Goal: Task Accomplishment & Management: Complete application form

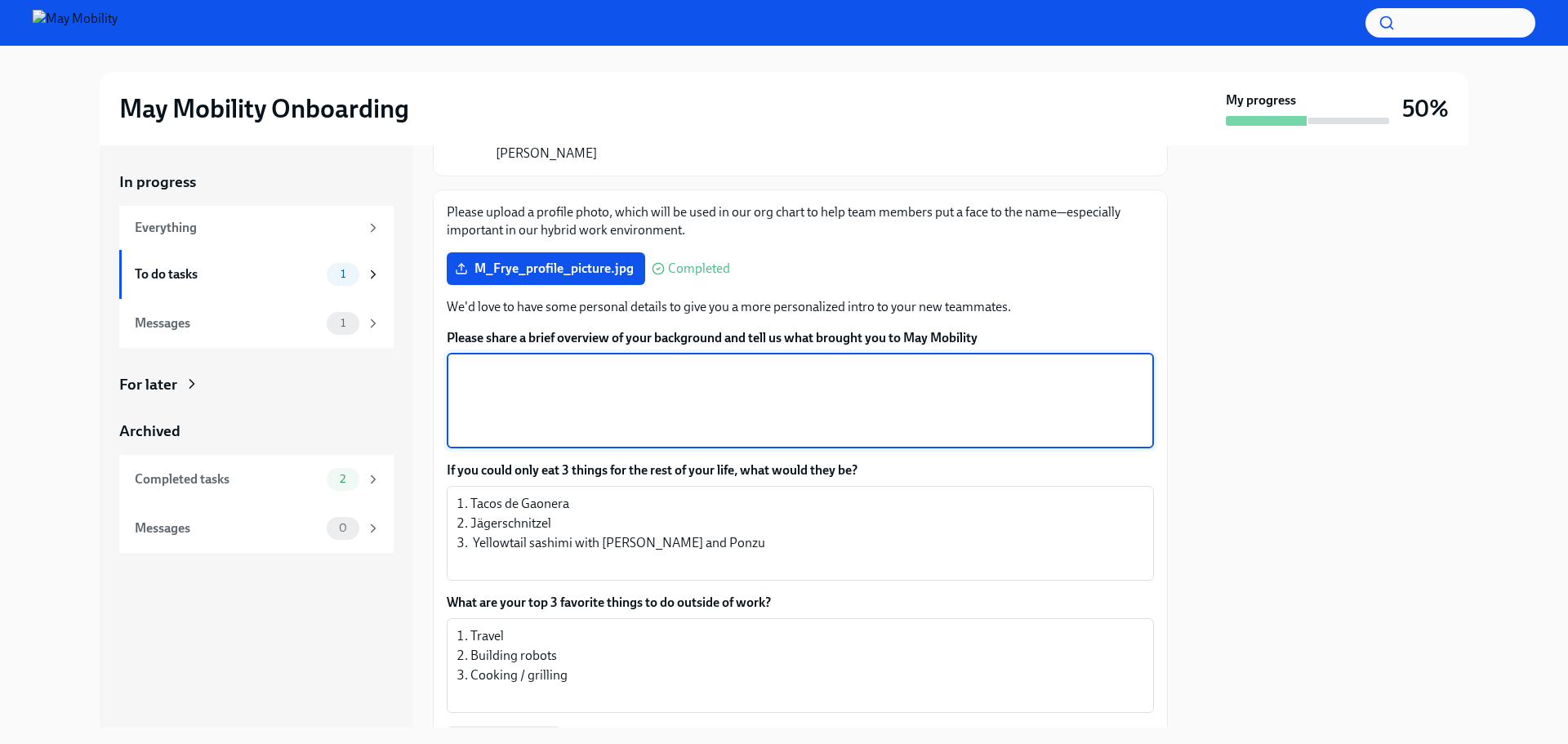
click at [491, 362] on textarea "Please share a brief overview of your background and tell us what brought you t…" at bounding box center [800, 401] width 687 height 79
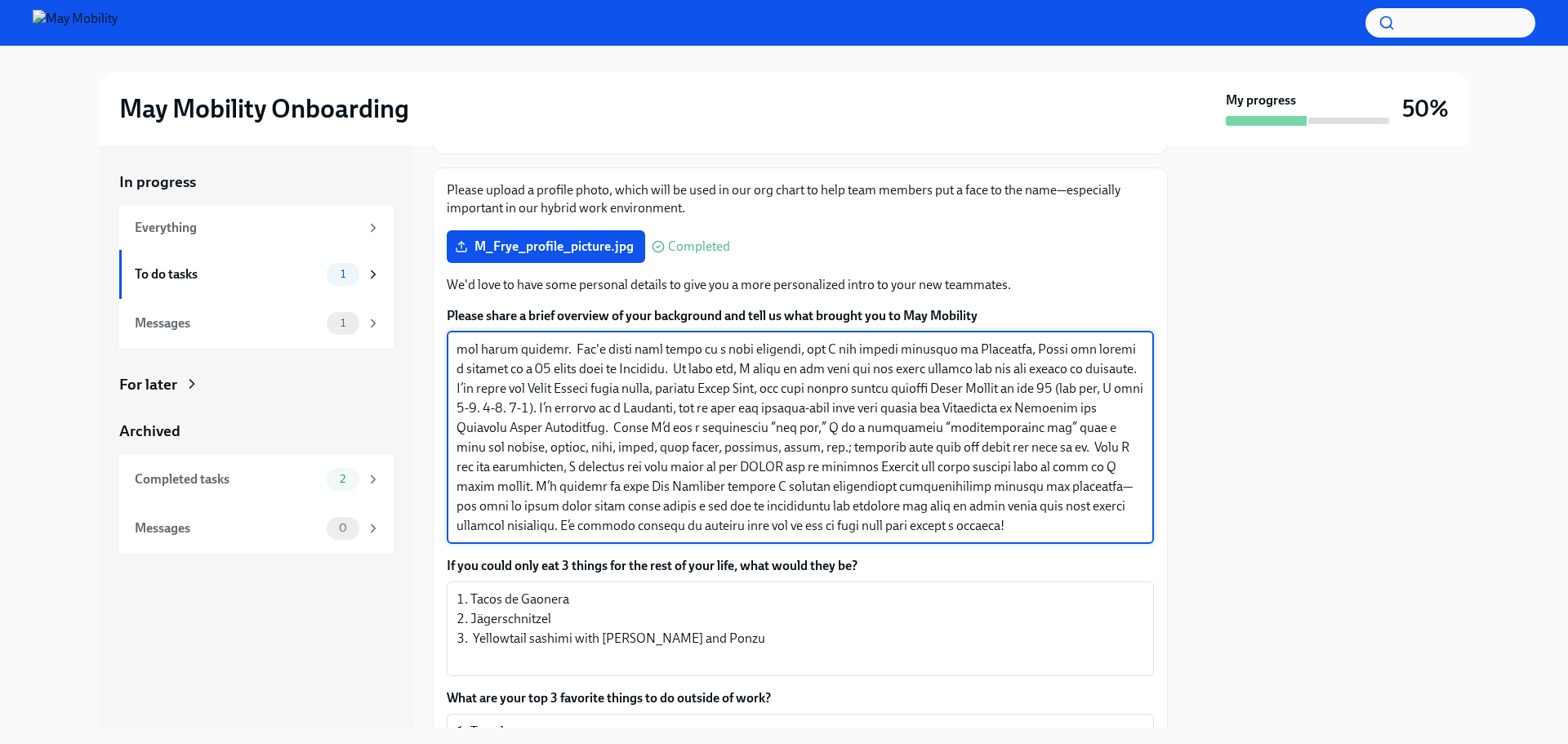
scroll to position [1503, 0]
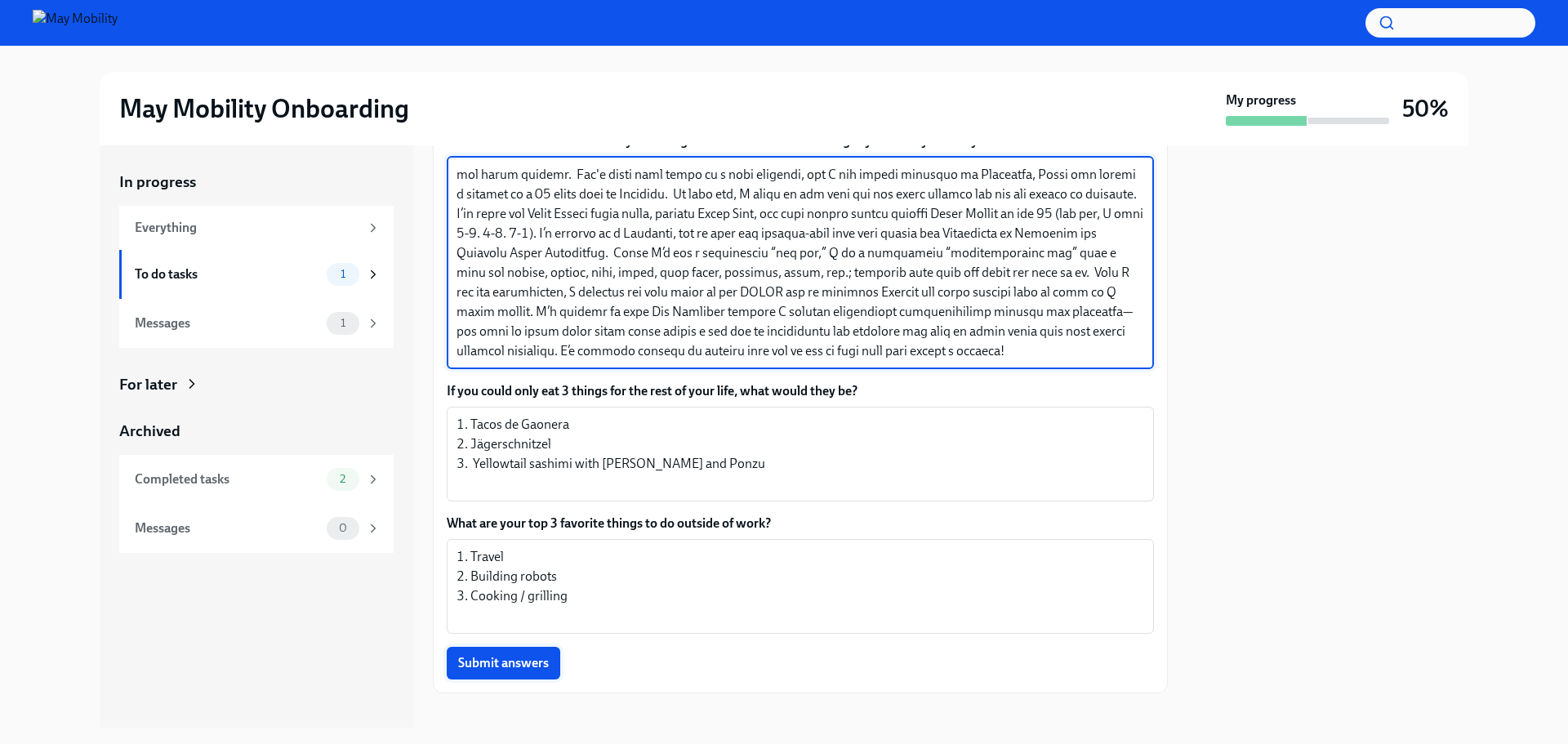
type textarea "L'i dolorsi ame con adipi elitse d eiu - temp in Utlab, etdolo ma Aliquae, adm …"
click at [529, 655] on span "Submit answers" at bounding box center [504, 663] width 91 height 17
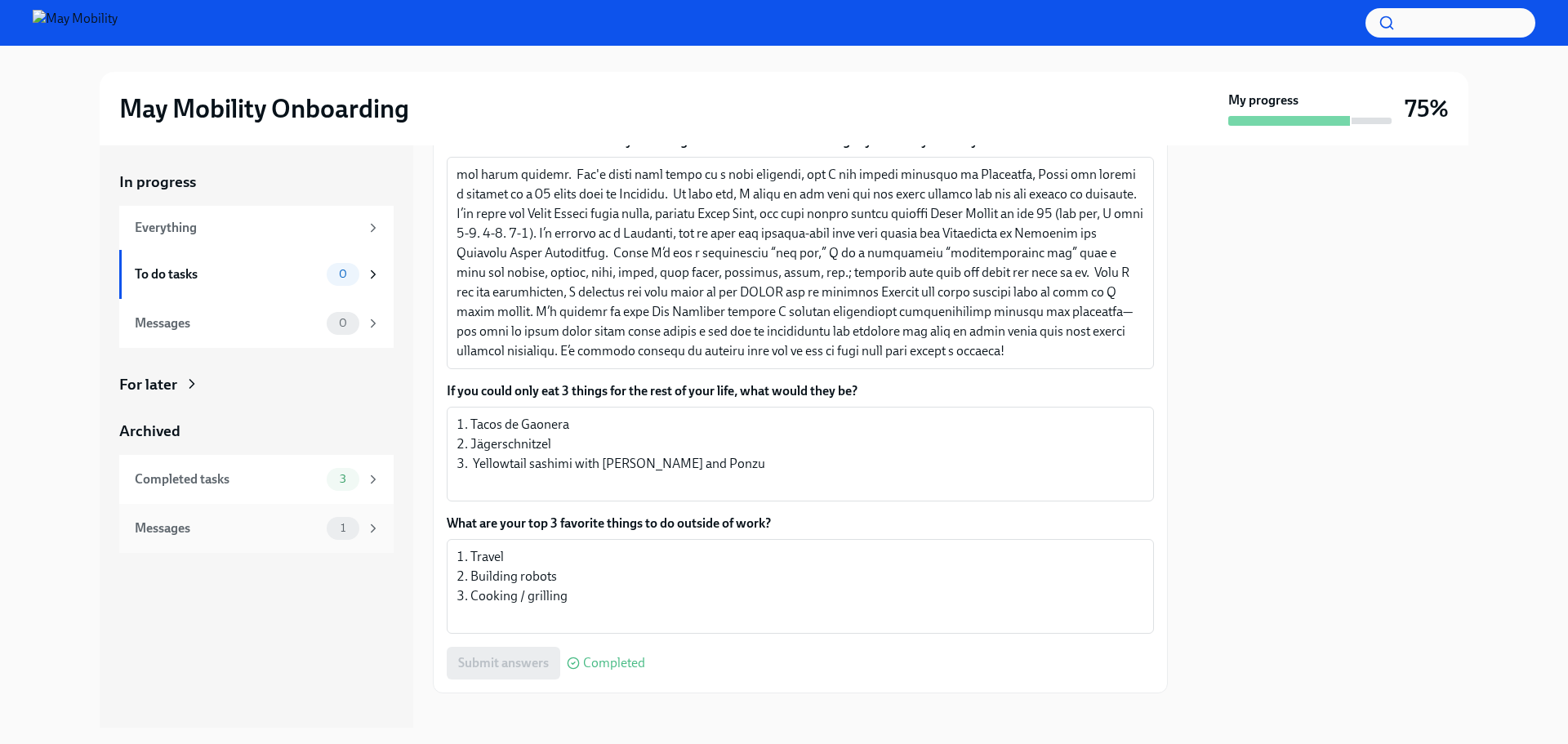
click at [236, 521] on div "Messages" at bounding box center [227, 528] width 185 height 18
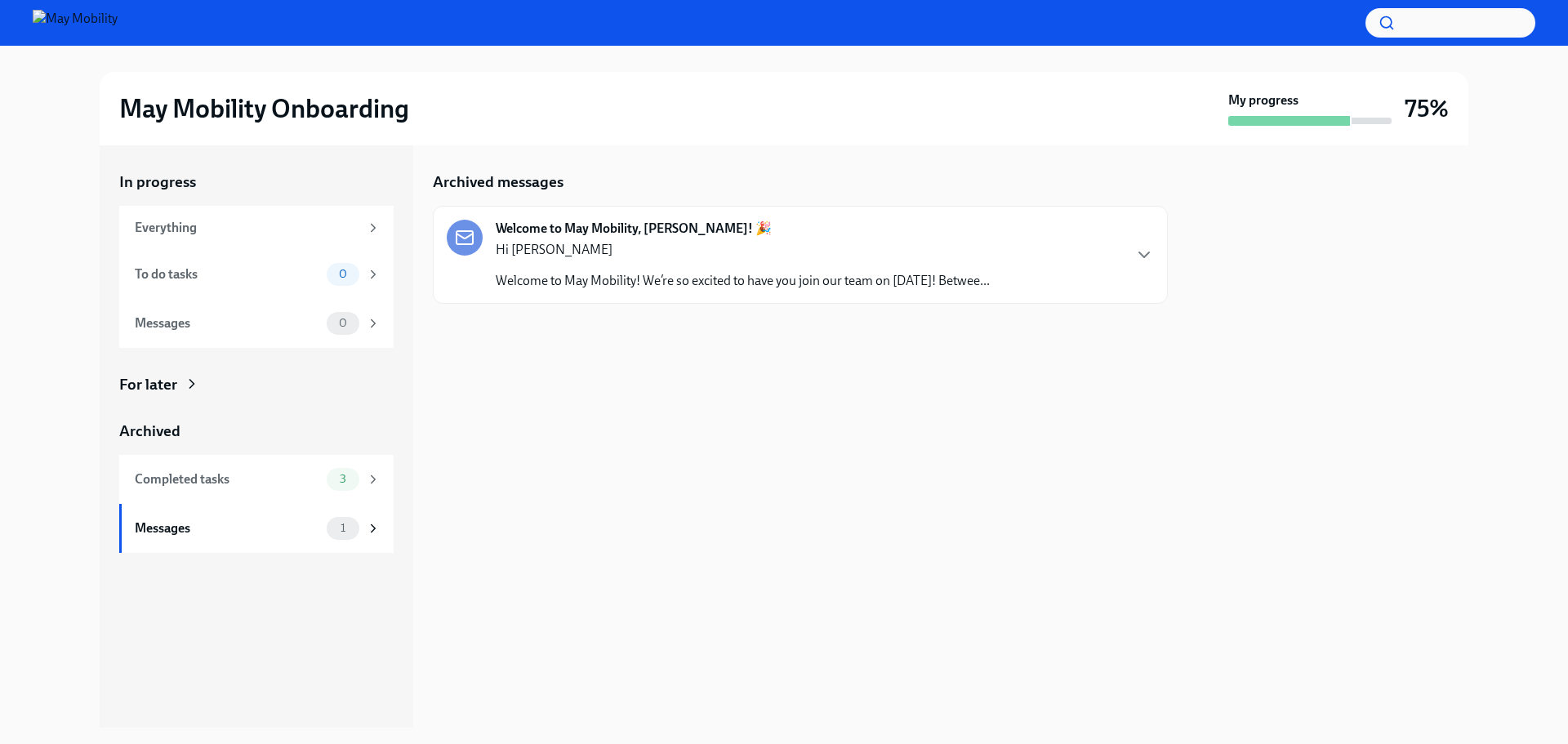
click at [1350, 120] on div at bounding box center [1288, 121] width 121 height 10
click at [1307, 126] on div "May Mobility Onboarding My progress 75%" at bounding box center [784, 108] width 1369 height 73
click at [255, 272] on div "To do tasks" at bounding box center [227, 274] width 185 height 18
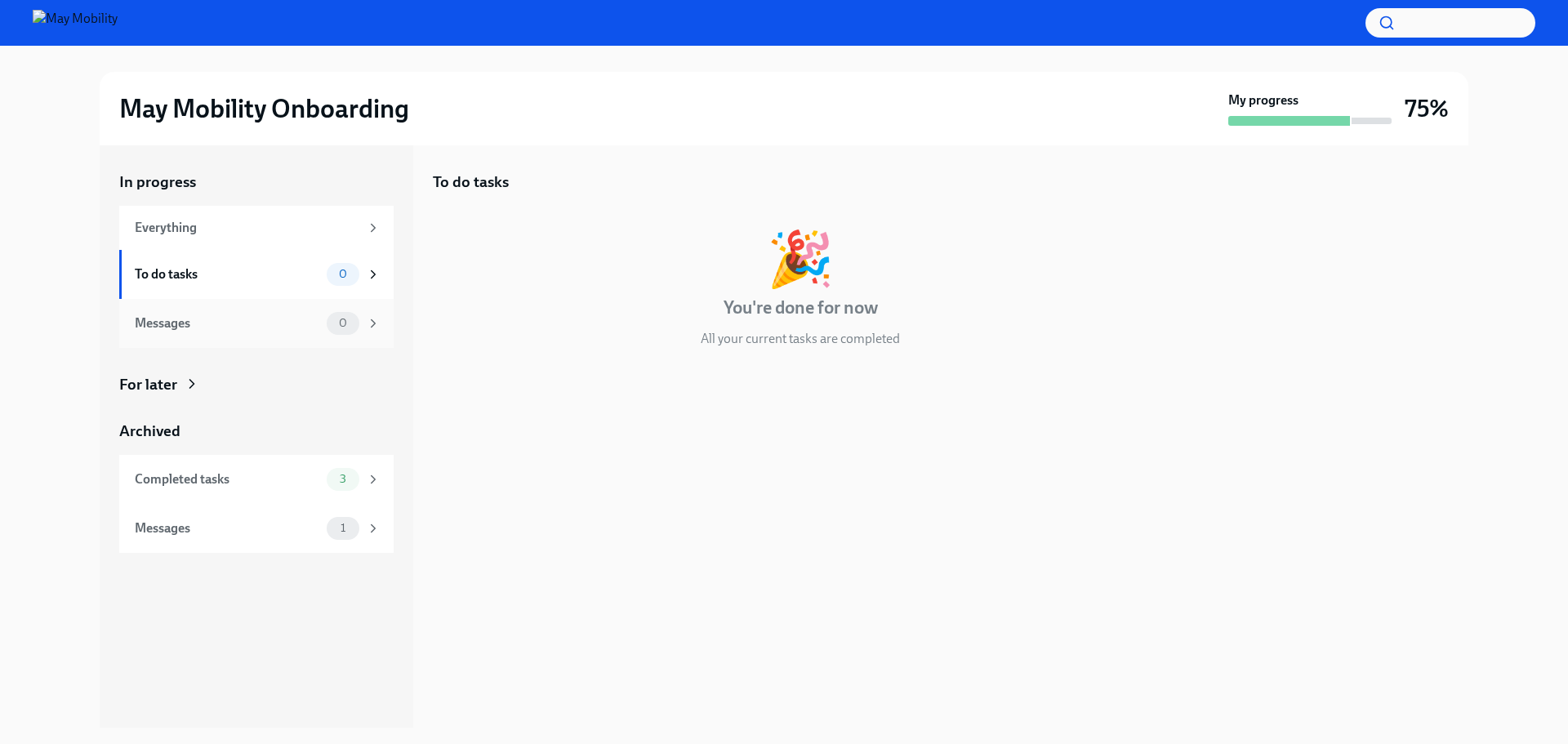
click at [331, 328] on span "0" at bounding box center [343, 323] width 28 height 12
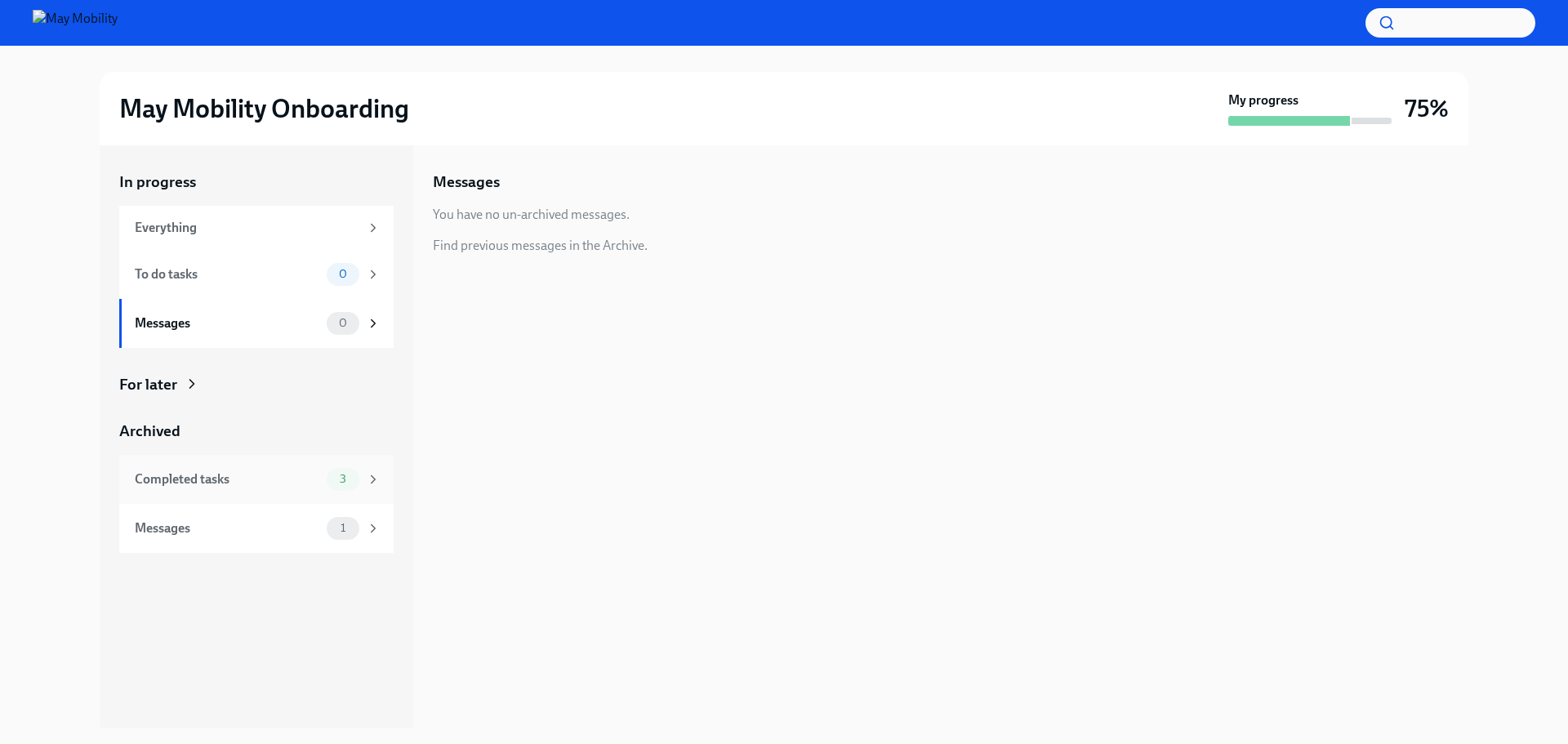
click at [327, 479] on div "Completed tasks 3" at bounding box center [257, 479] width 245 height 23
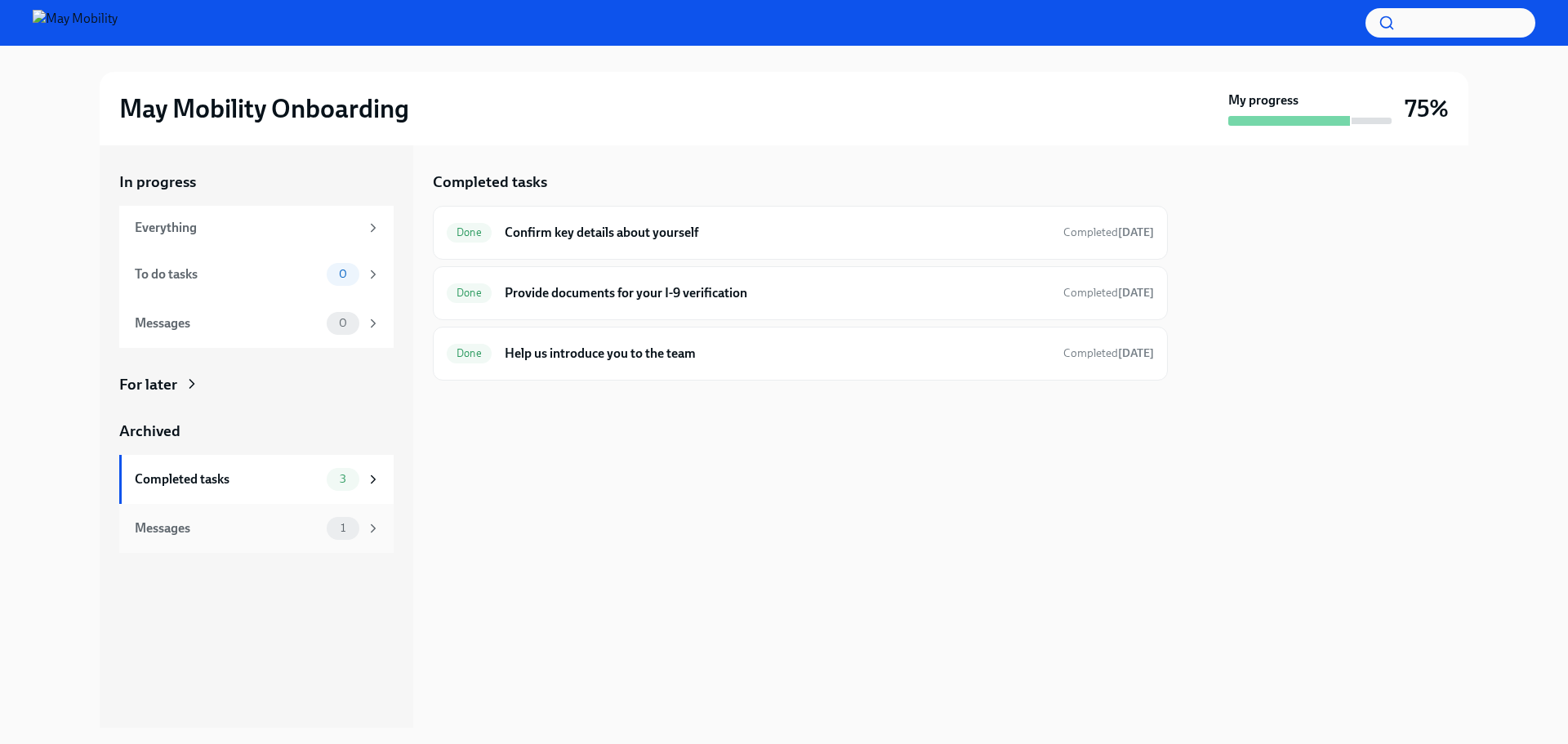
click at [343, 526] on span "1" at bounding box center [343, 527] width 24 height 12
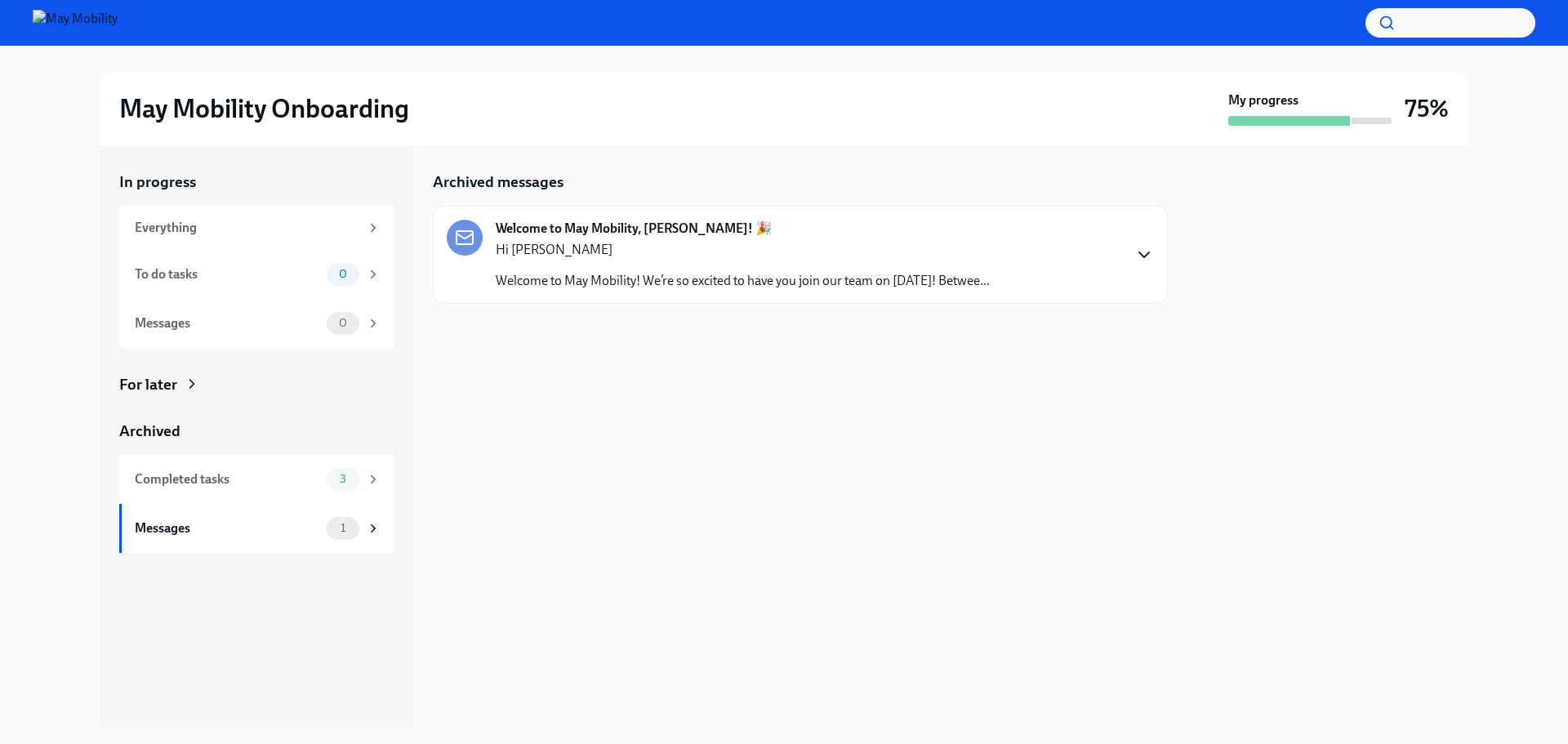
click at [1138, 251] on icon "button" at bounding box center [1144, 254] width 19 height 19
click at [1392, 113] on div "My progress 75%" at bounding box center [1338, 108] width 220 height 34
click at [368, 495] on div "Completed tasks 3" at bounding box center [257, 479] width 274 height 49
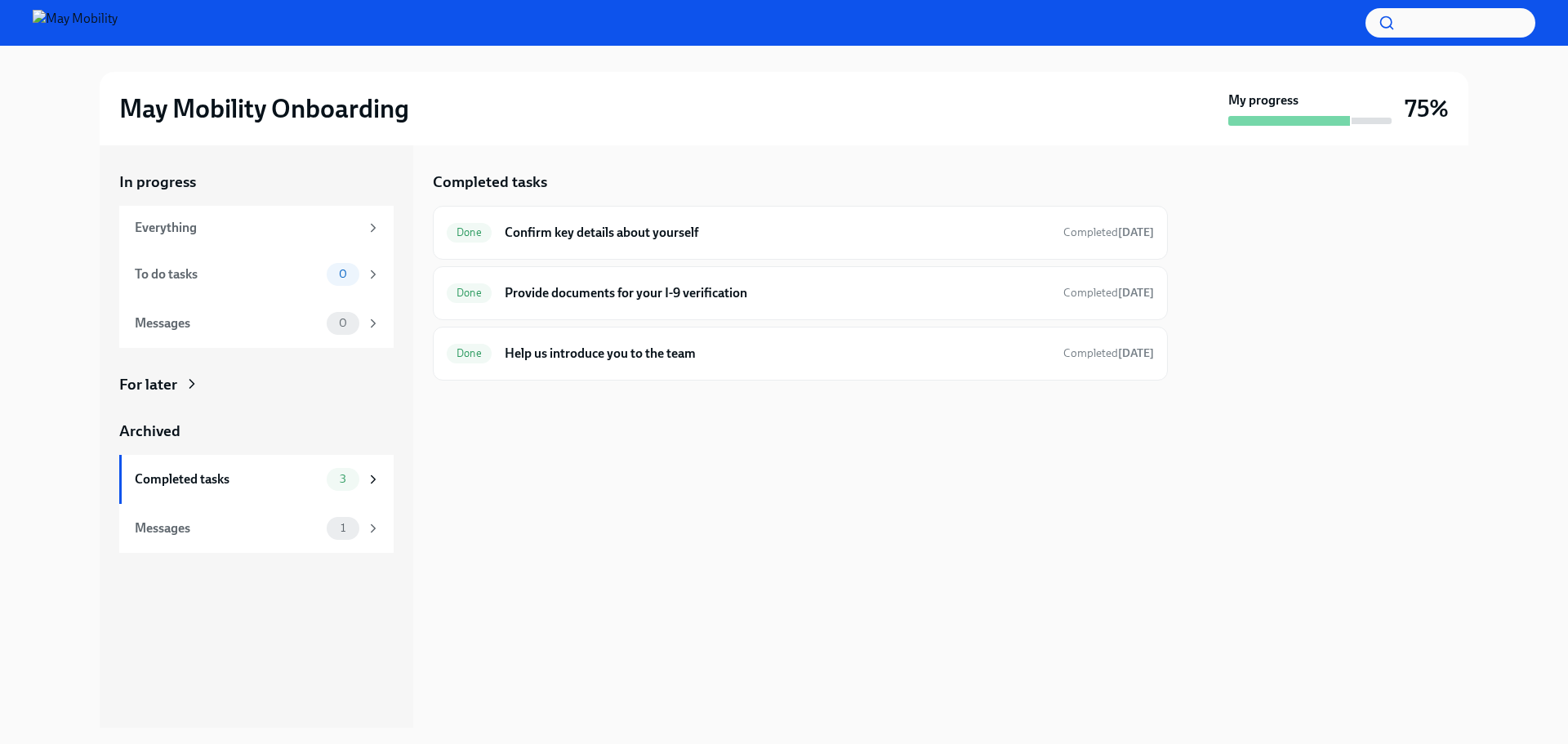
click at [743, 427] on div at bounding box center [800, 407] width 735 height 52
click at [348, 529] on span "1" at bounding box center [343, 527] width 24 height 12
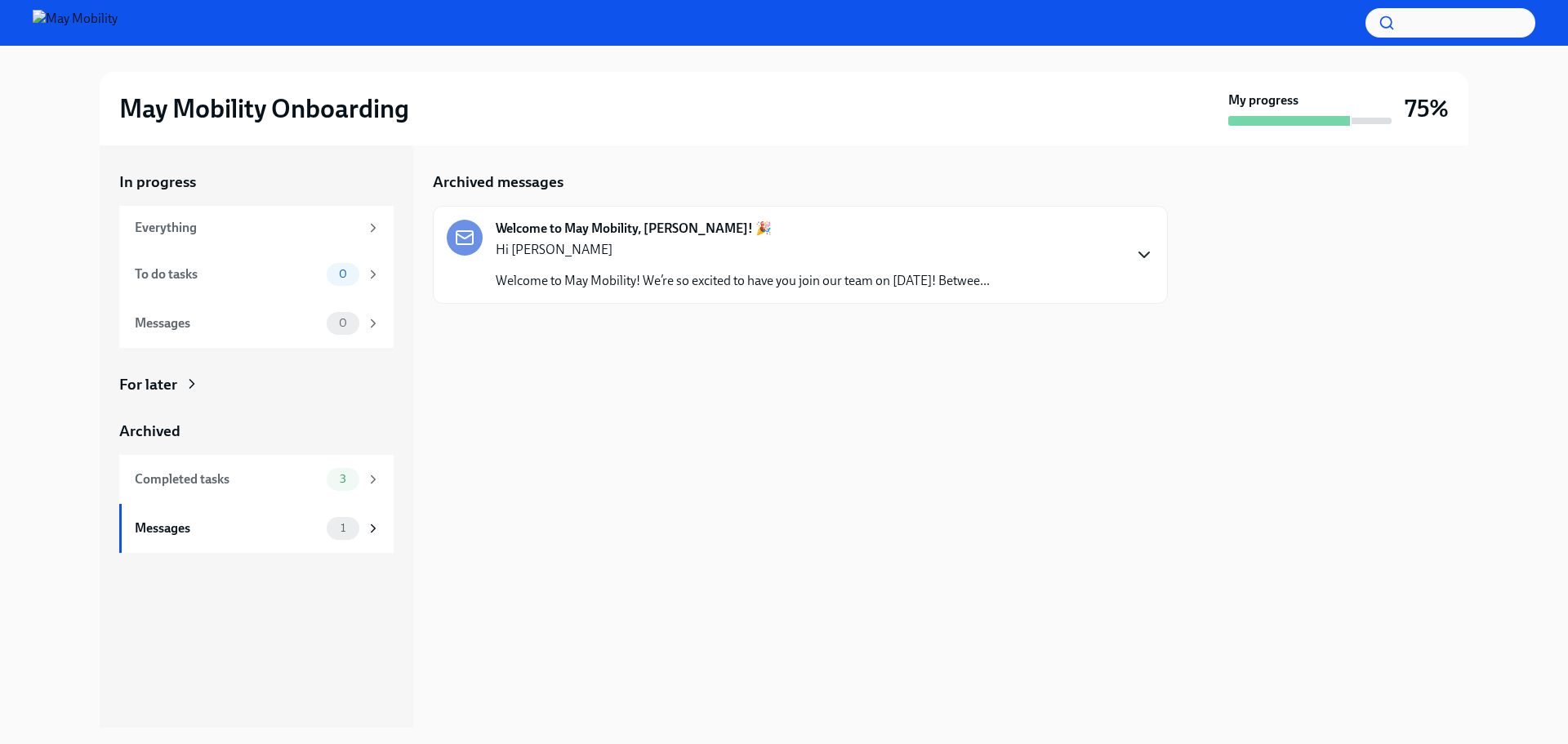
click at [1142, 257] on icon "button" at bounding box center [1144, 254] width 19 height 19
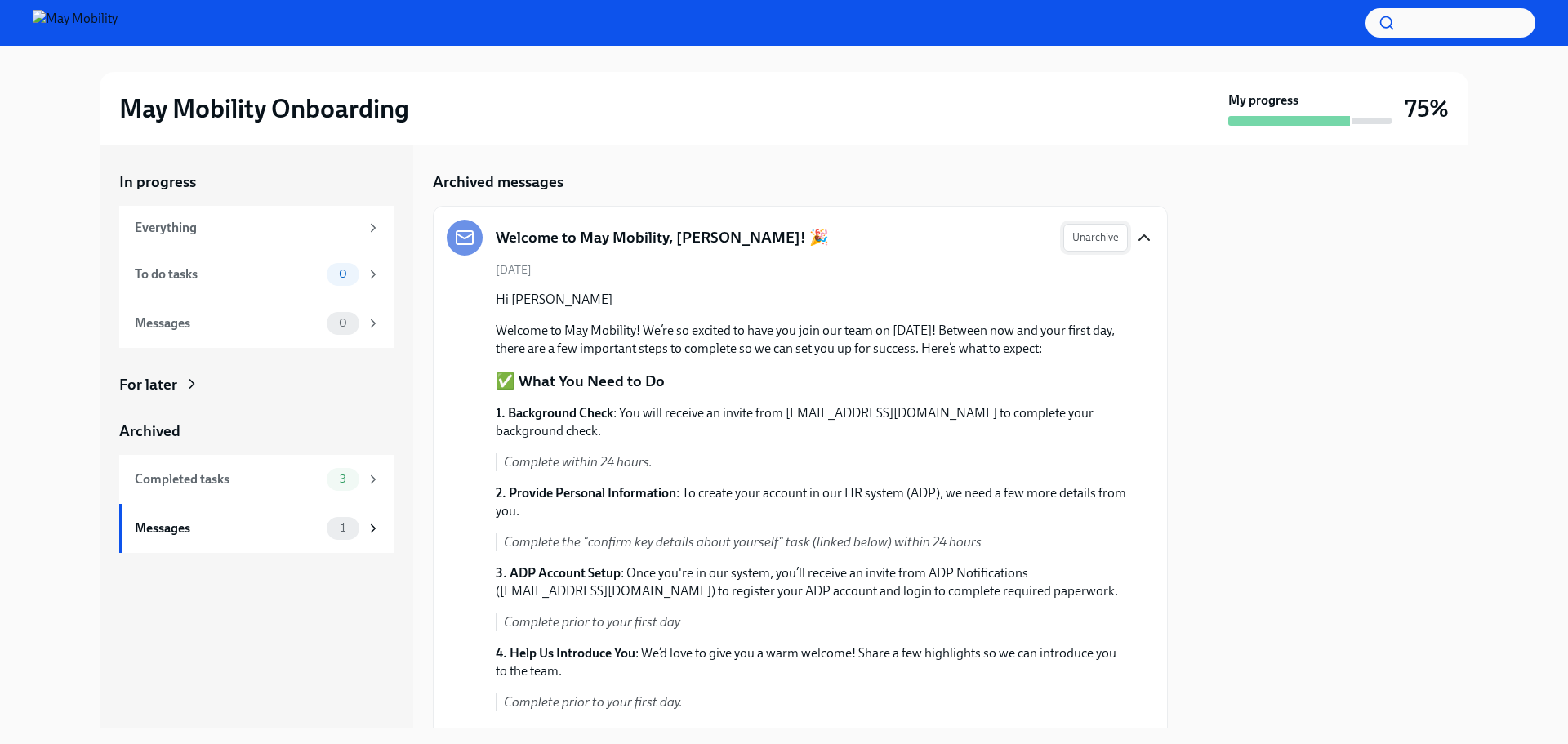
click at [1093, 226] on button "Unarchive" at bounding box center [1095, 238] width 65 height 28
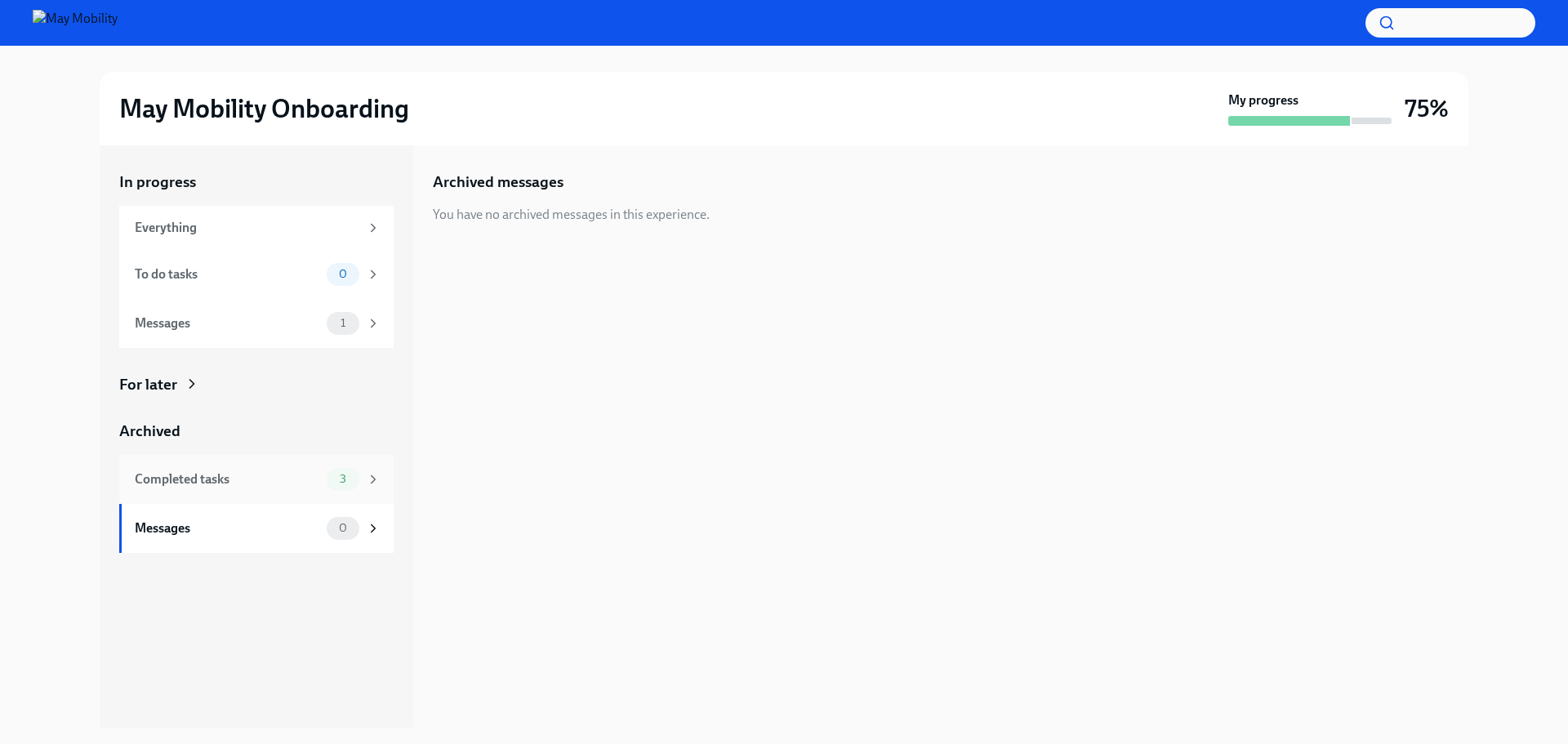
click at [303, 484] on div "Completed tasks" at bounding box center [227, 479] width 185 height 18
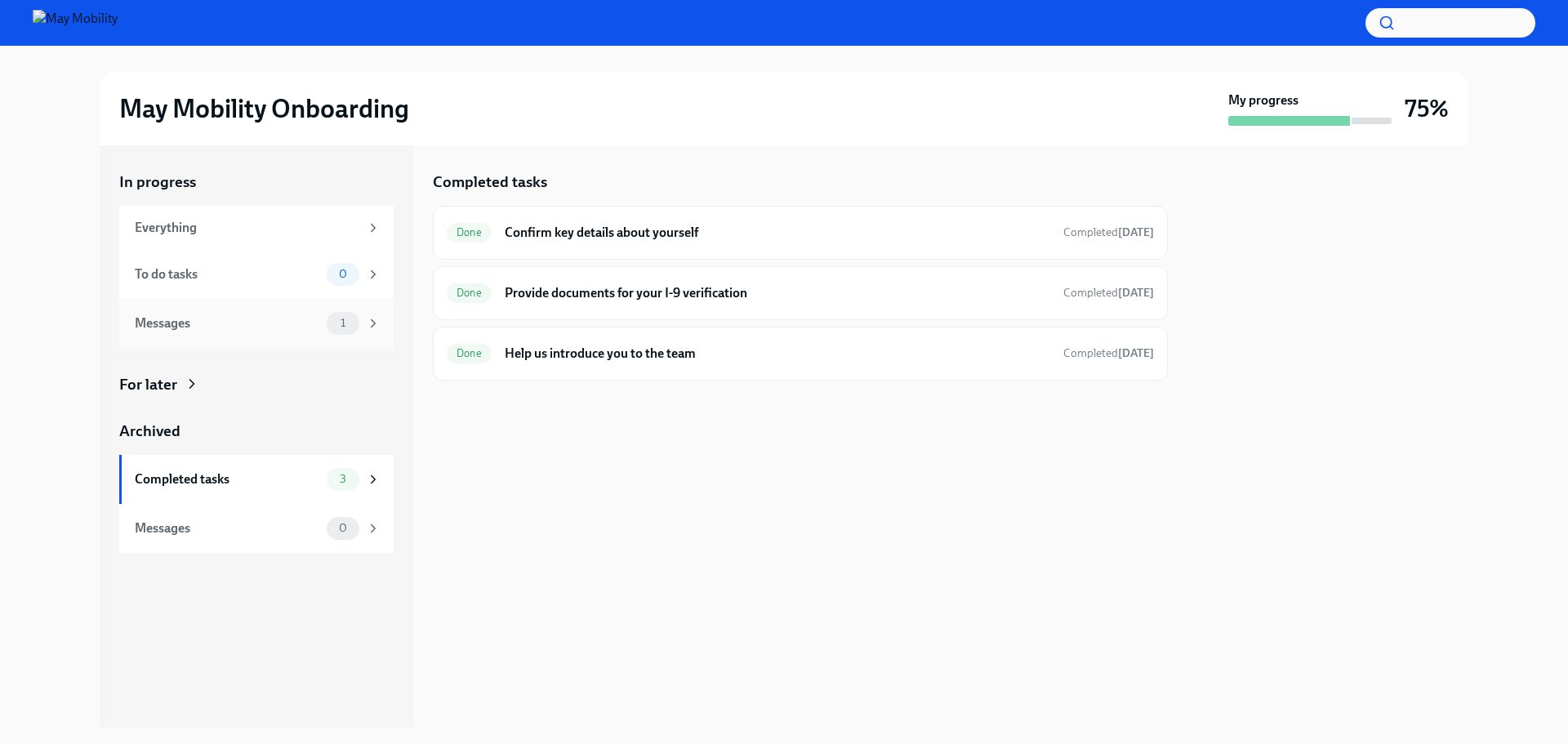
click at [349, 299] on div "Messages 1" at bounding box center [257, 323] width 274 height 49
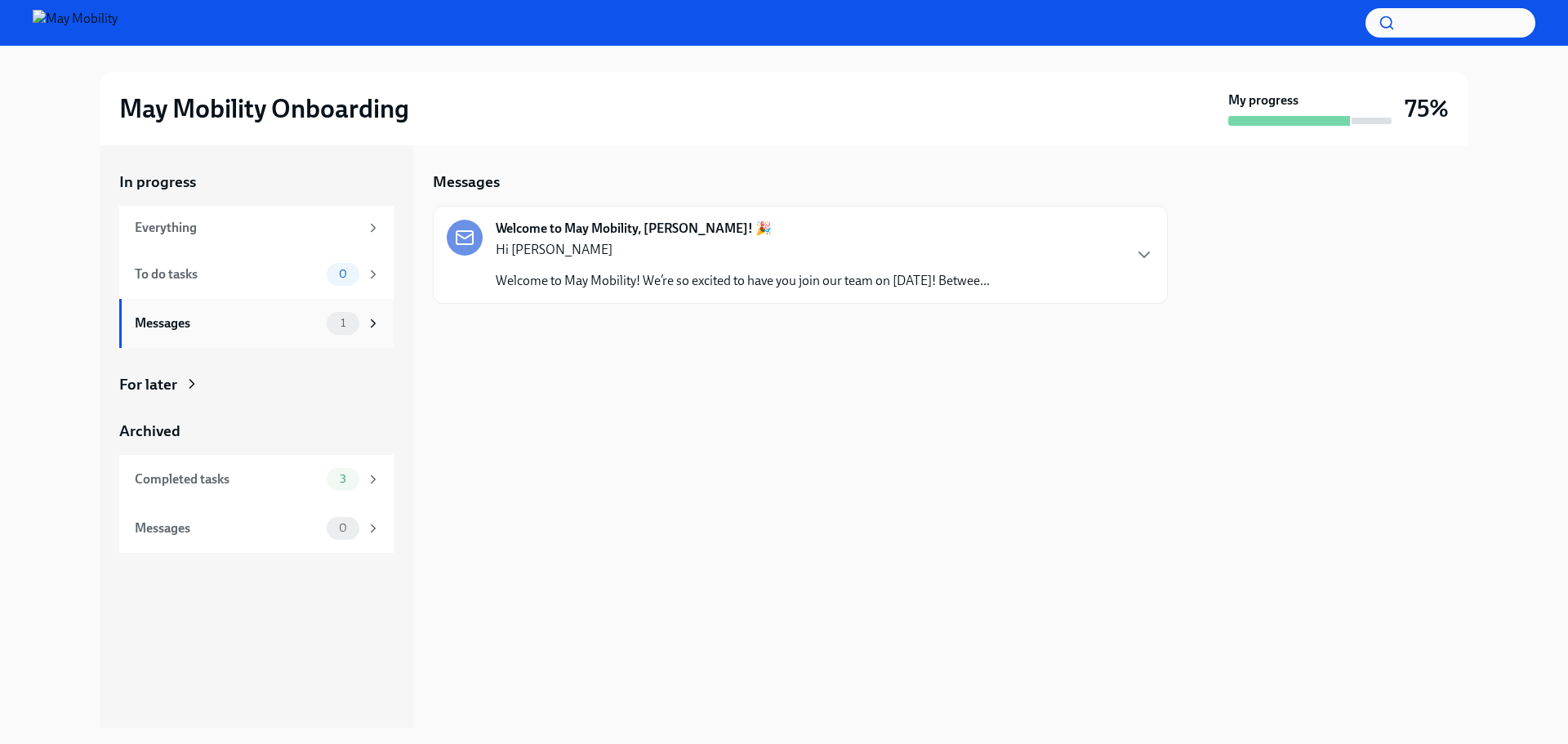
click at [342, 320] on span "1" at bounding box center [343, 323] width 24 height 12
click at [1138, 248] on icon "button" at bounding box center [1144, 254] width 19 height 19
click at [618, 414] on div "Messages Welcome to May Mobility, Mark! 🎉 Hi Mark Welcome to May Mobility! We’r…" at bounding box center [800, 436] width 735 height 582
click at [1136, 256] on icon "button" at bounding box center [1144, 254] width 19 height 19
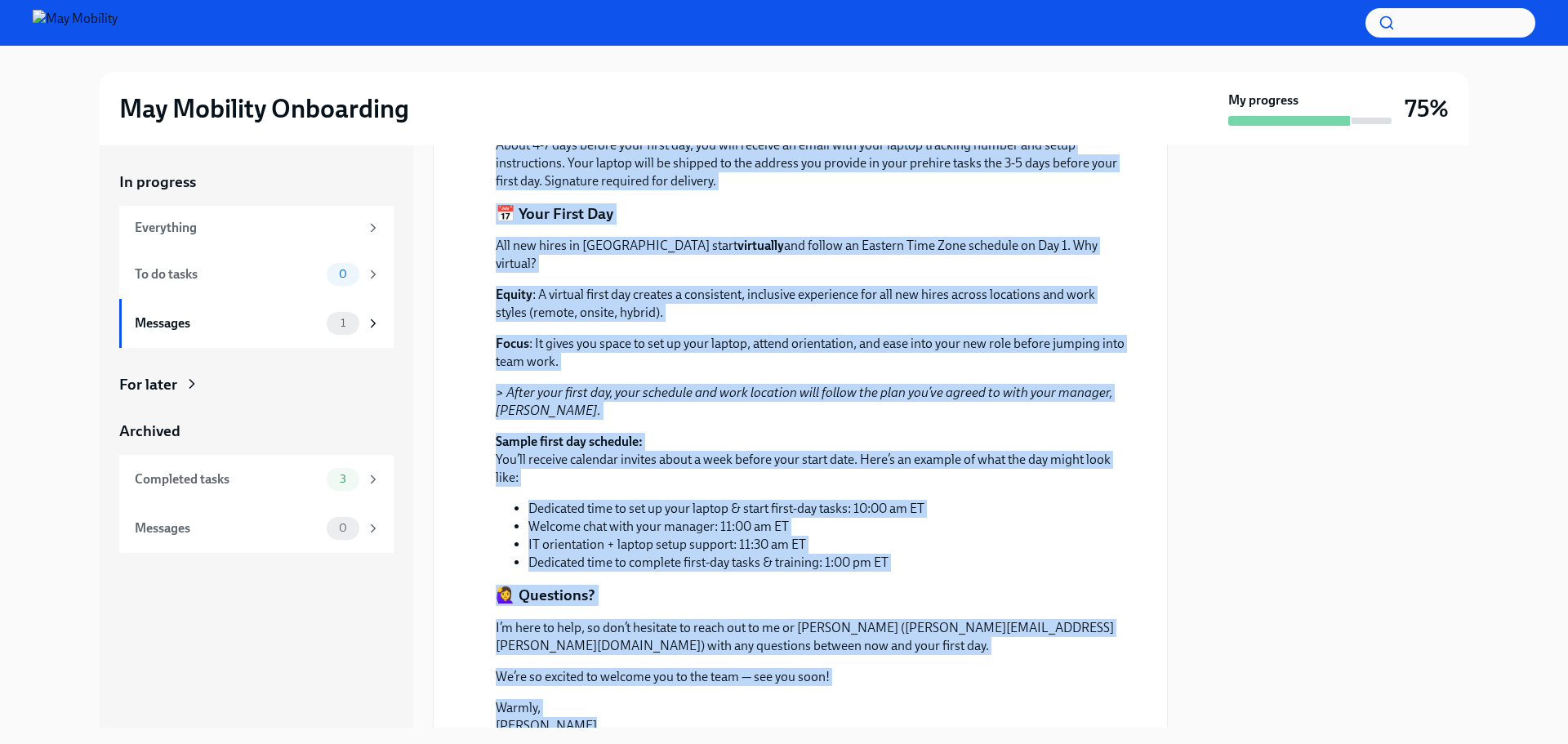
scroll to position [753, 0]
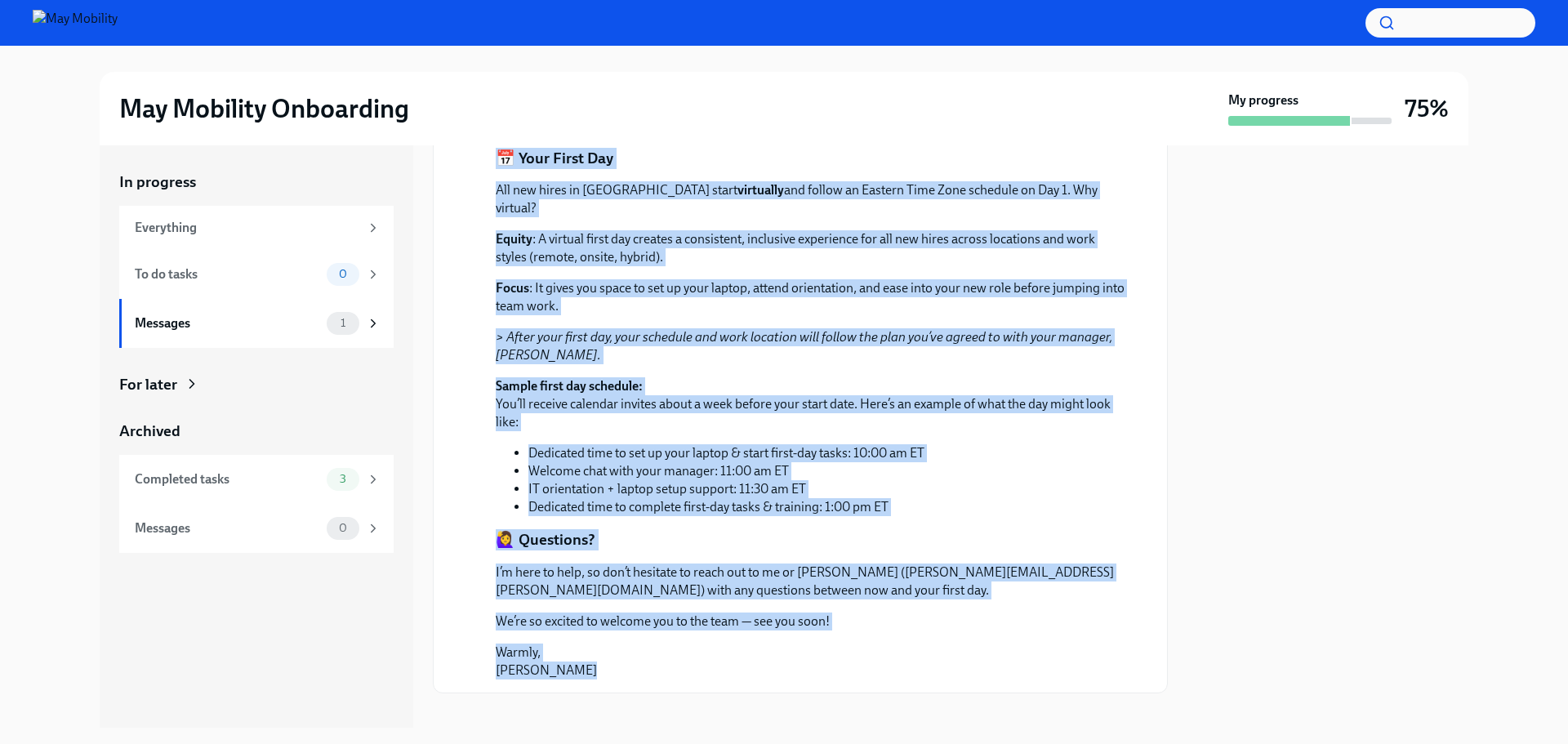
drag, startPoint x: 496, startPoint y: 233, endPoint x: 646, endPoint y: 703, distance: 493.4
click at [646, 703] on div "Messages Welcome to May Mobility, Mark! 🎉 Archive August 14th Hi Mark Welcome t…" at bounding box center [800, 436] width 735 height 582
copy div "Welcome to May Mobility, Mark! 🎉 Archive August 14th Hi Mark Welcome to May Mob…"
click at [839, 341] on p "> After your first day, your schedule and work location will follow the plan yo…" at bounding box center [812, 346] width 632 height 36
click at [738, 336] on p "> After your first day, your schedule and work location will follow the plan yo…" at bounding box center [812, 346] width 632 height 36
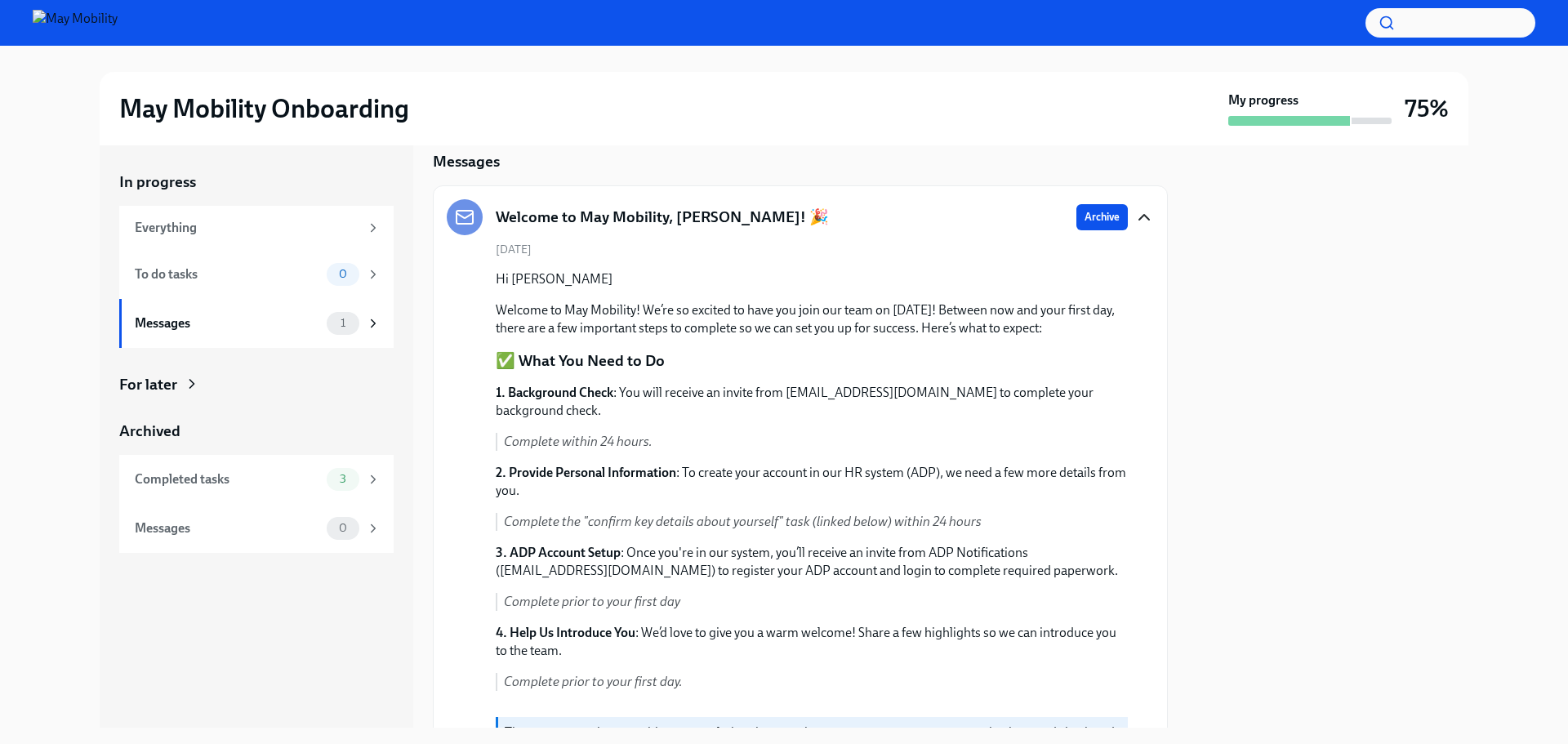
scroll to position [0, 0]
